Goal: Information Seeking & Learning: Learn about a topic

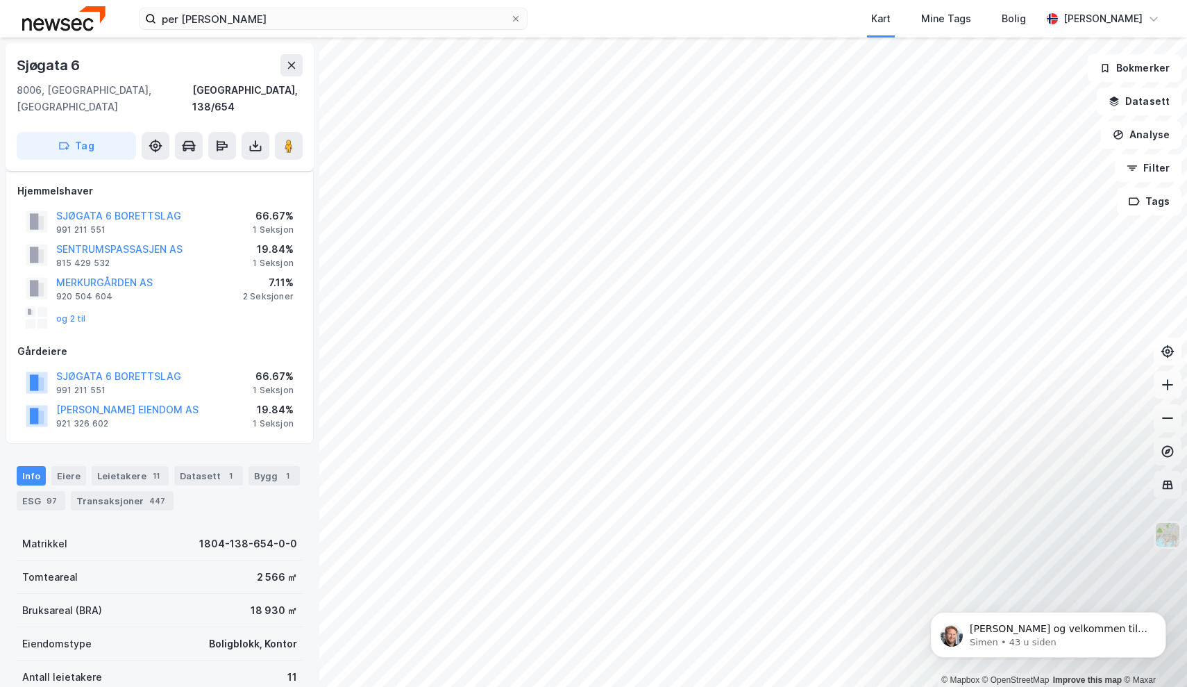
scroll to position [65, 0]
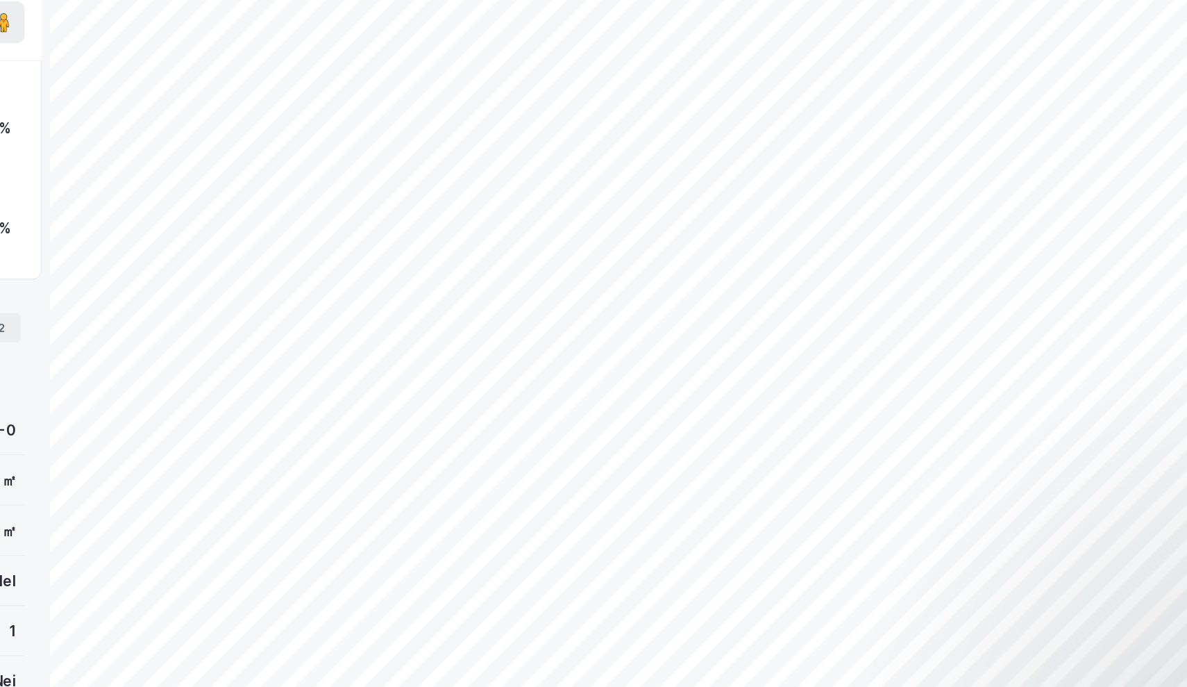
click at [32, 322] on div "Info [PERSON_NAME] 1 Datasett 1 Bygg 2 ESG Transaksjoner 7" at bounding box center [159, 355] width 319 height 67
click at [98, 228] on div "© Mapbox © OpenStreetMap Improve this map © [PERSON_NAME] Datasett Analyse Filt…" at bounding box center [593, 361] width 1187 height 649
click at [17, 322] on div "Info [PERSON_NAME] Datasett Bygg ESG Transaksjoner 1" at bounding box center [160, 343] width 286 height 43
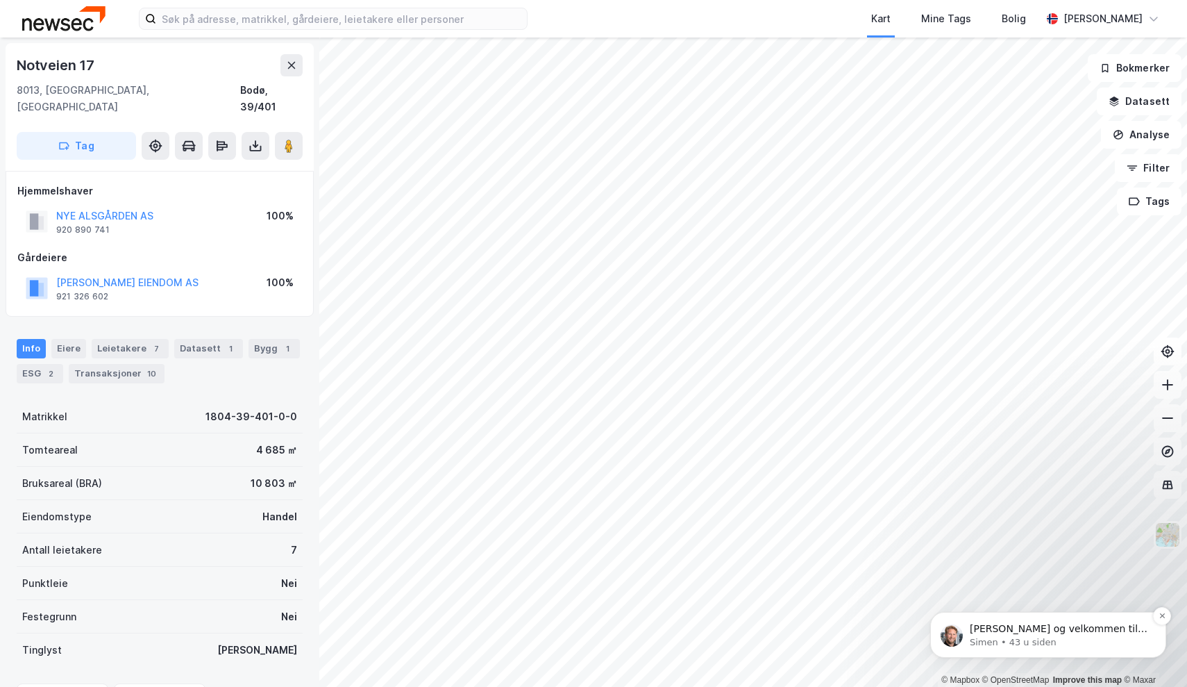
click at [995, 626] on p "[PERSON_NAME] og velkommen til Newsec Maps, [PERSON_NAME] det er du lurer på så…" at bounding box center [1059, 629] width 179 height 14
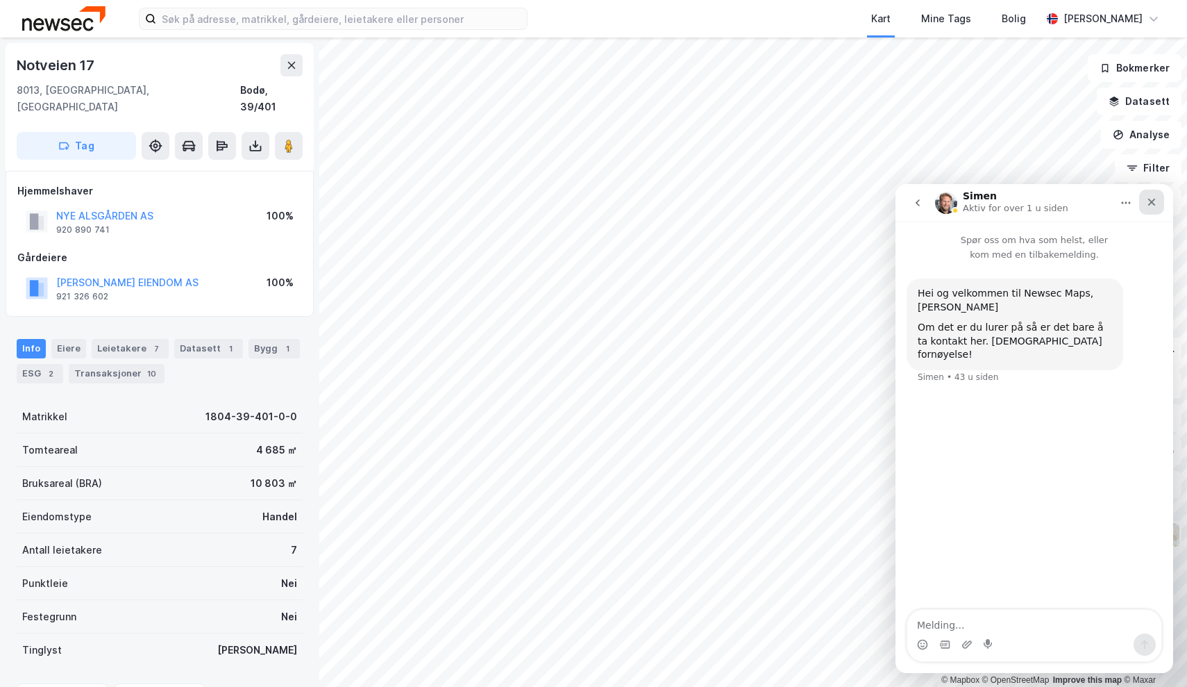
click at [1147, 208] on div "Lukk" at bounding box center [1151, 202] width 25 height 25
